Goal: Check status: Check status

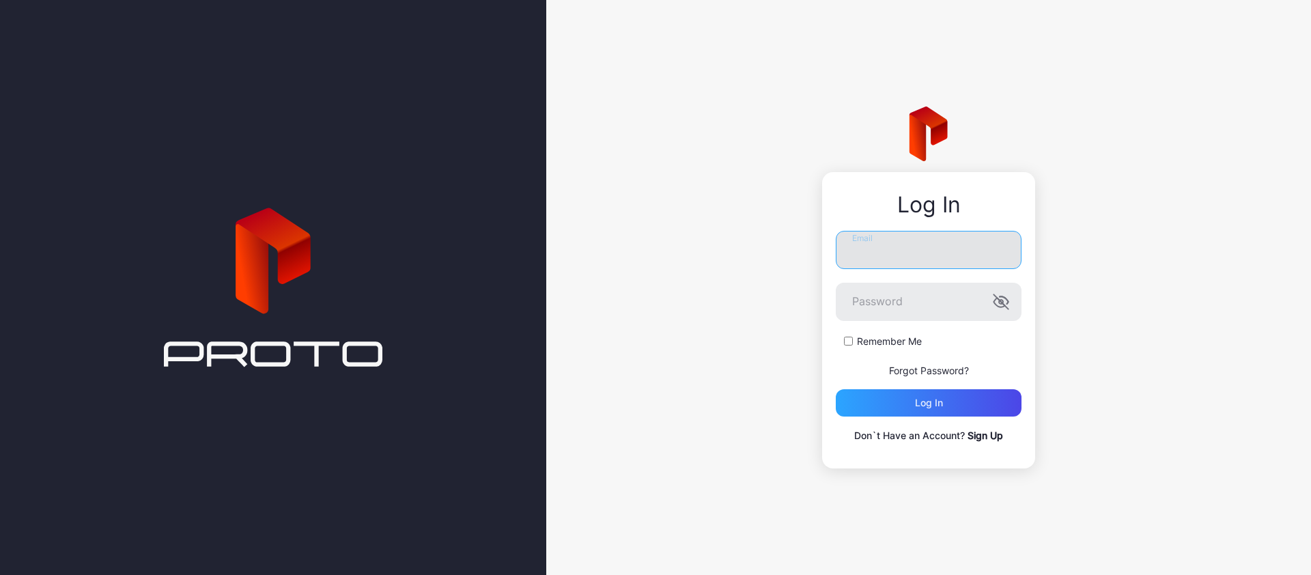
click at [883, 259] on input "Email" at bounding box center [929, 250] width 186 height 38
type input "**********"
click at [854, 343] on div "Remember Me" at bounding box center [929, 342] width 186 height 14
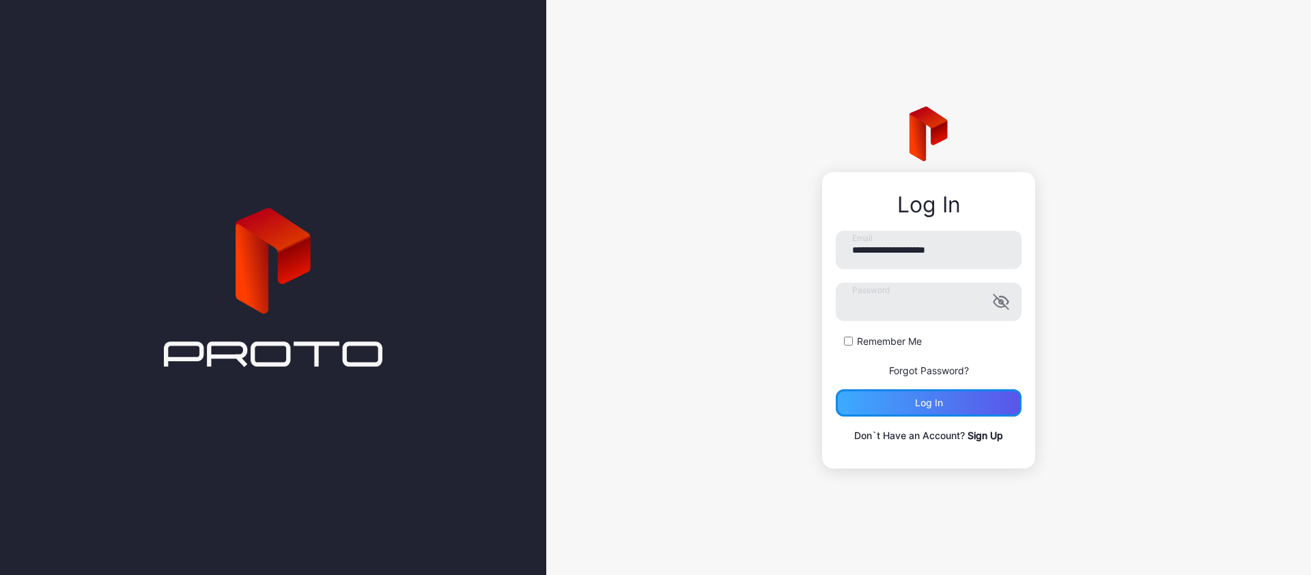
click at [926, 403] on div "Log in" at bounding box center [929, 402] width 28 height 11
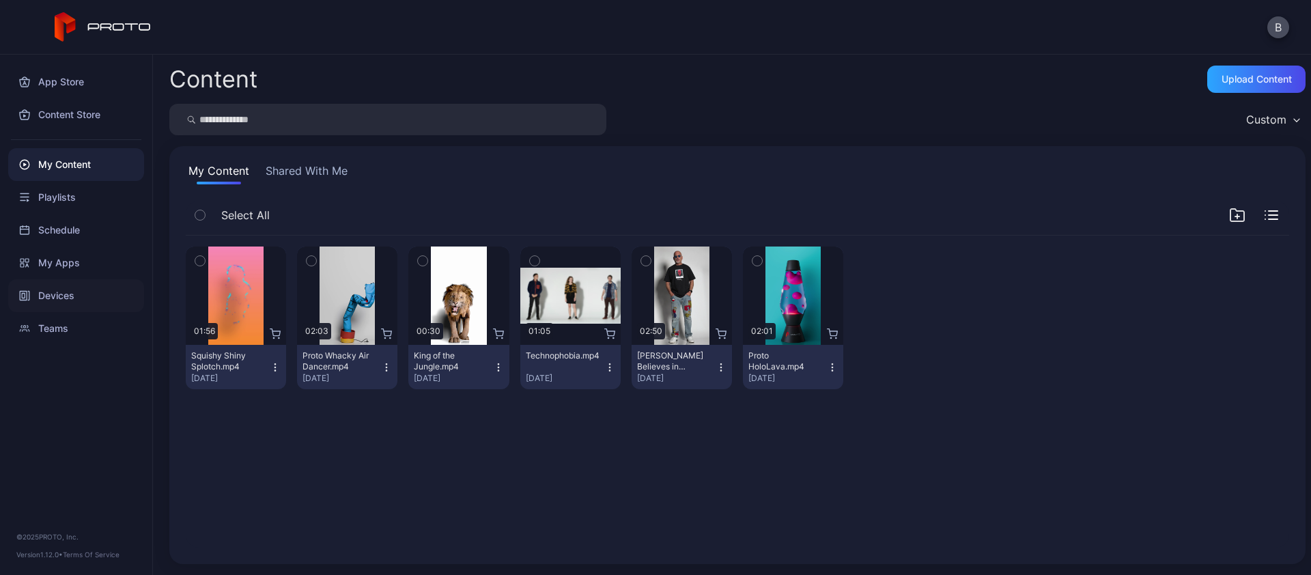
click at [57, 292] on div "Devices" at bounding box center [76, 295] width 136 height 33
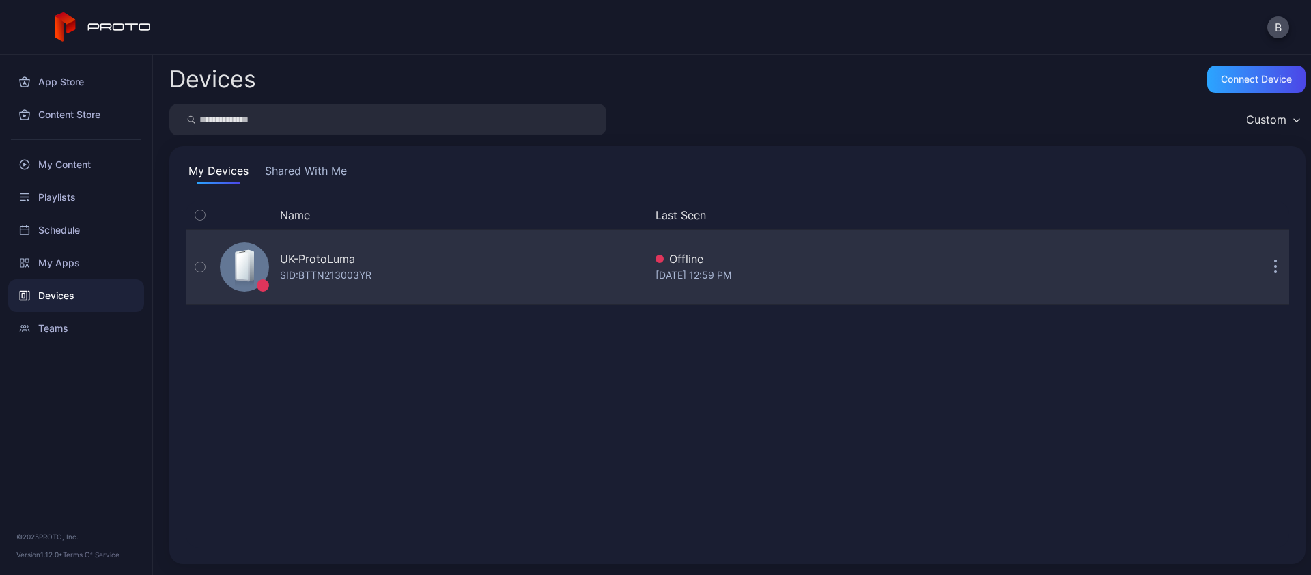
click at [200, 268] on icon "button" at bounding box center [200, 266] width 10 height 15
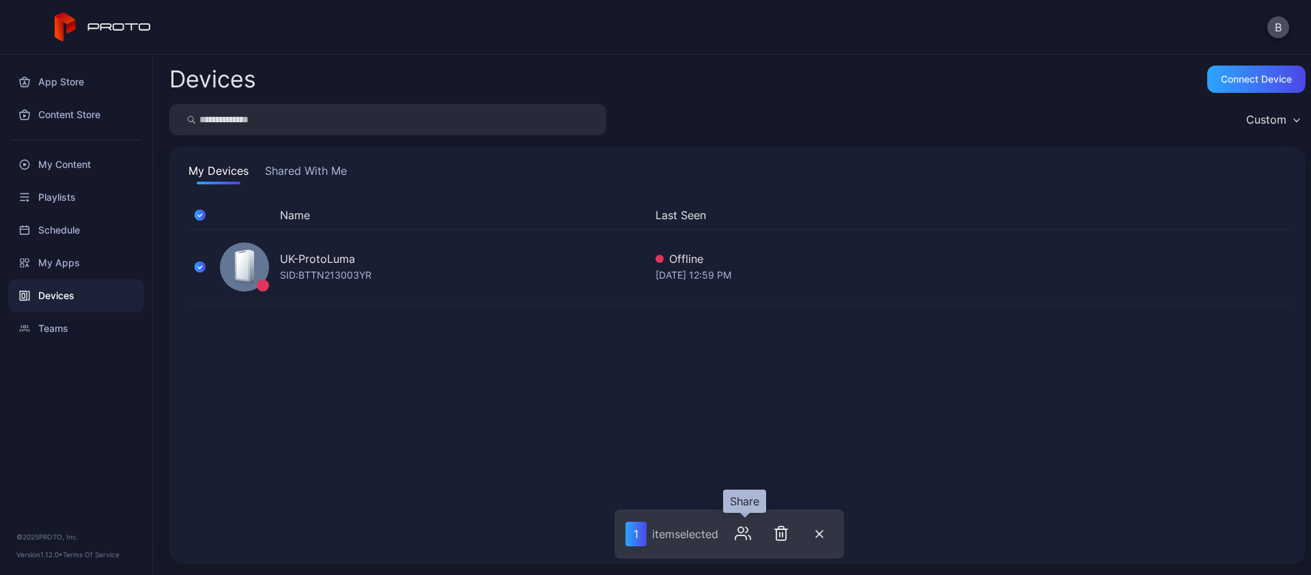
click at [746, 529] on icon "button" at bounding box center [743, 533] width 16 height 16
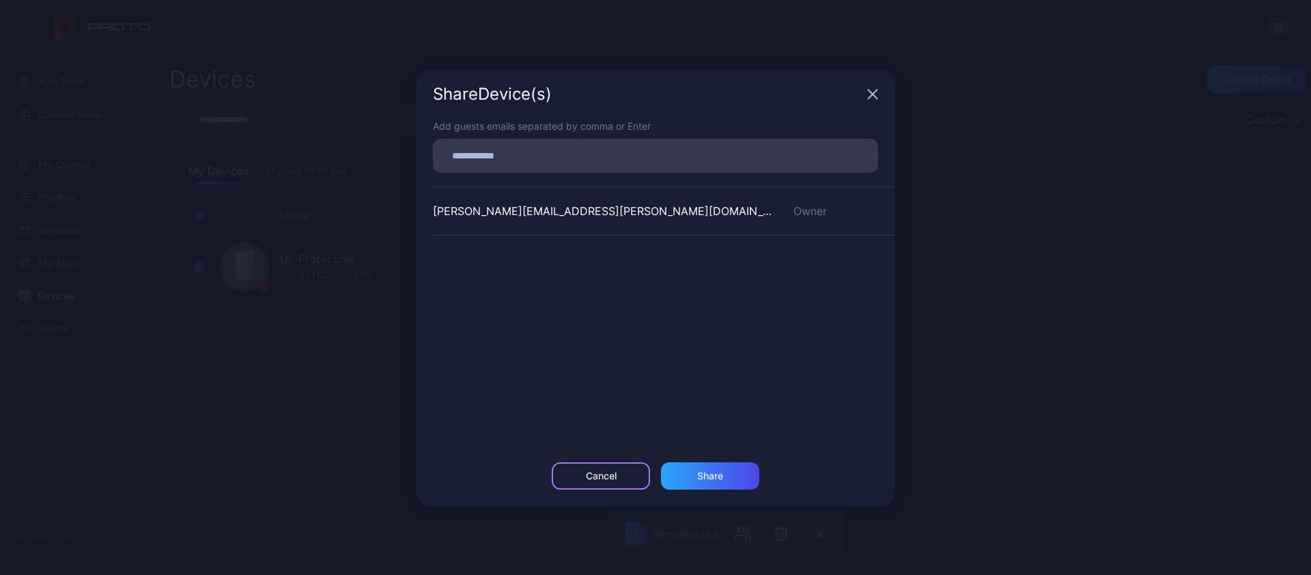
click at [613, 473] on div "Cancel" at bounding box center [601, 476] width 31 height 11
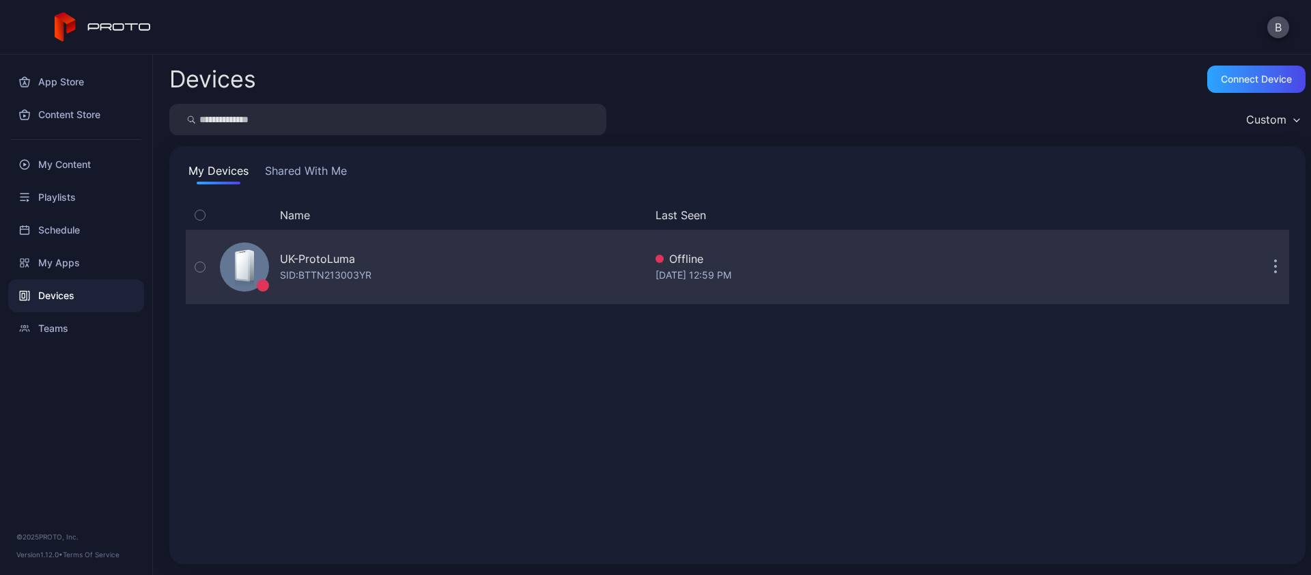
click at [1262, 266] on button "button" at bounding box center [1275, 266] width 27 height 27
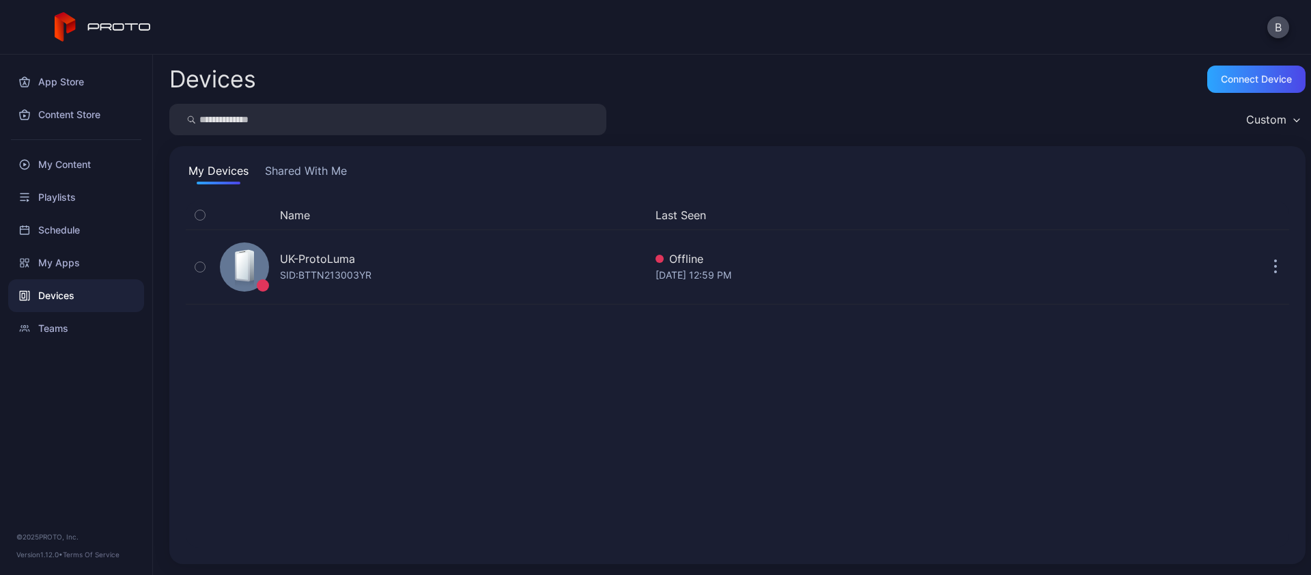
click at [591, 311] on div "Name Last Seen UK-ProtoLuma SID: BTTN213003YR Offline [DATE] 12:59 PM" at bounding box center [738, 374] width 1104 height 347
click at [321, 171] on button "Shared With Me" at bounding box center [305, 174] width 87 height 22
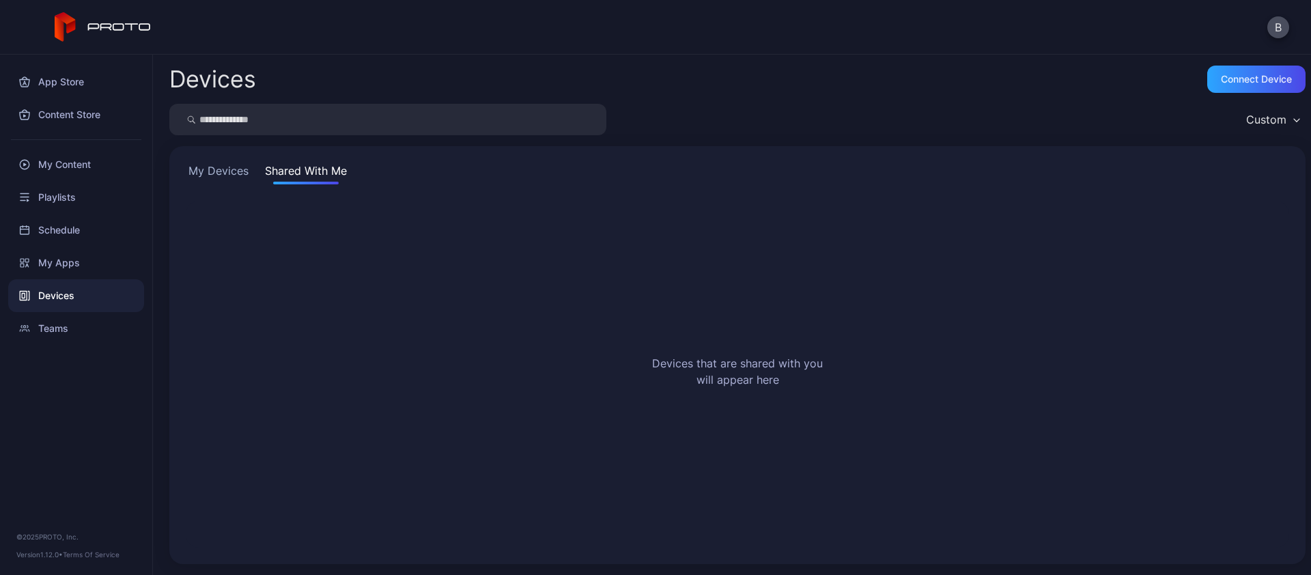
click at [219, 171] on button "My Devices" at bounding box center [219, 174] width 66 height 22
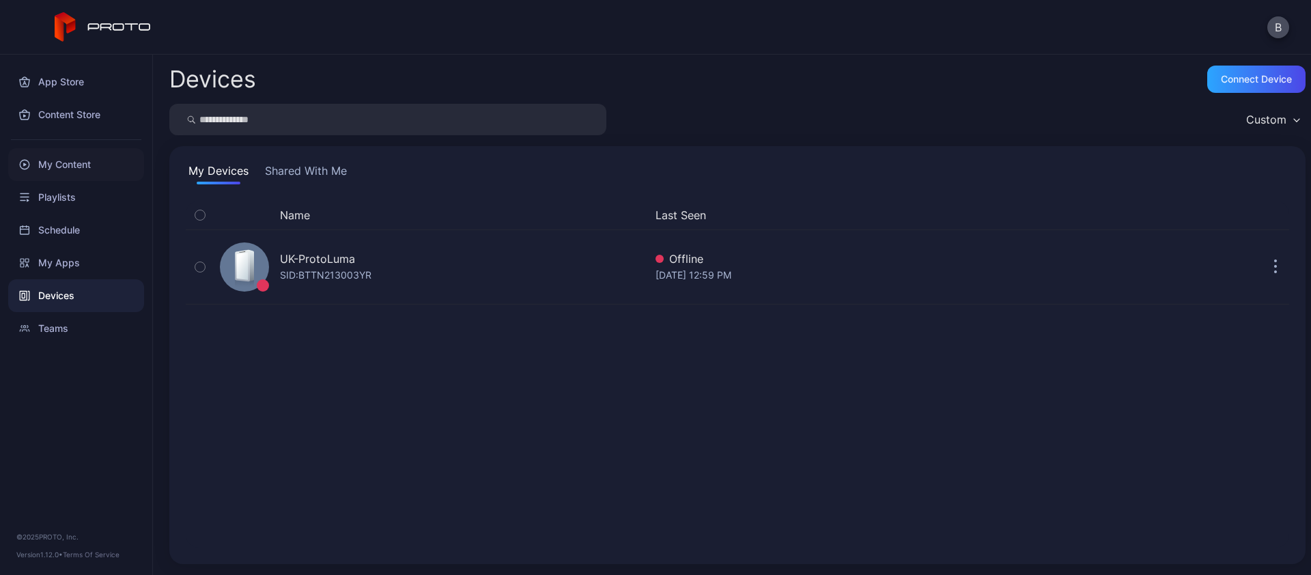
click at [64, 163] on div "My Content" at bounding box center [76, 164] width 136 height 33
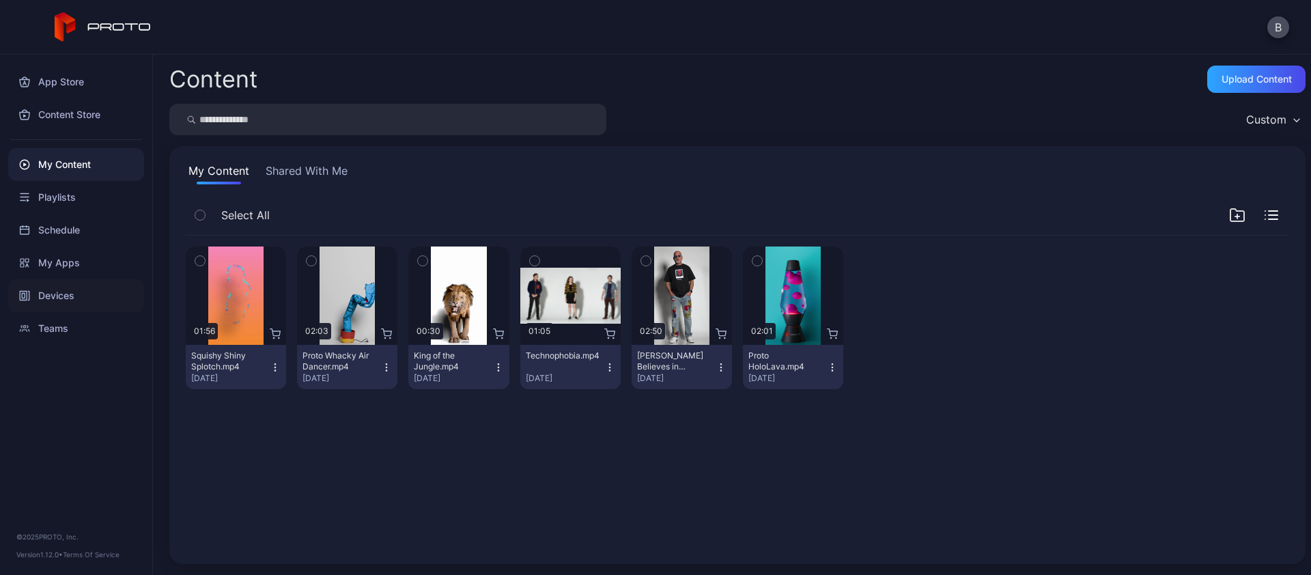
click at [60, 284] on div "Devices" at bounding box center [76, 295] width 136 height 33
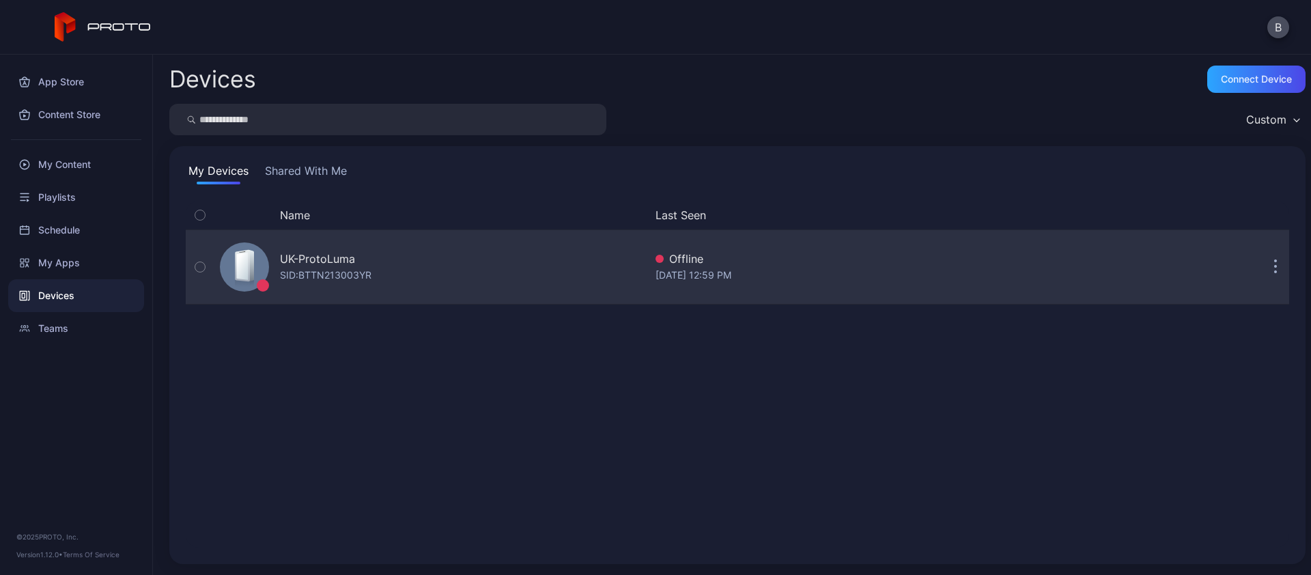
click at [336, 275] on div "SID: BTTN213003YR" at bounding box center [326, 275] width 92 height 16
